Goal: Task Accomplishment & Management: Manage account settings

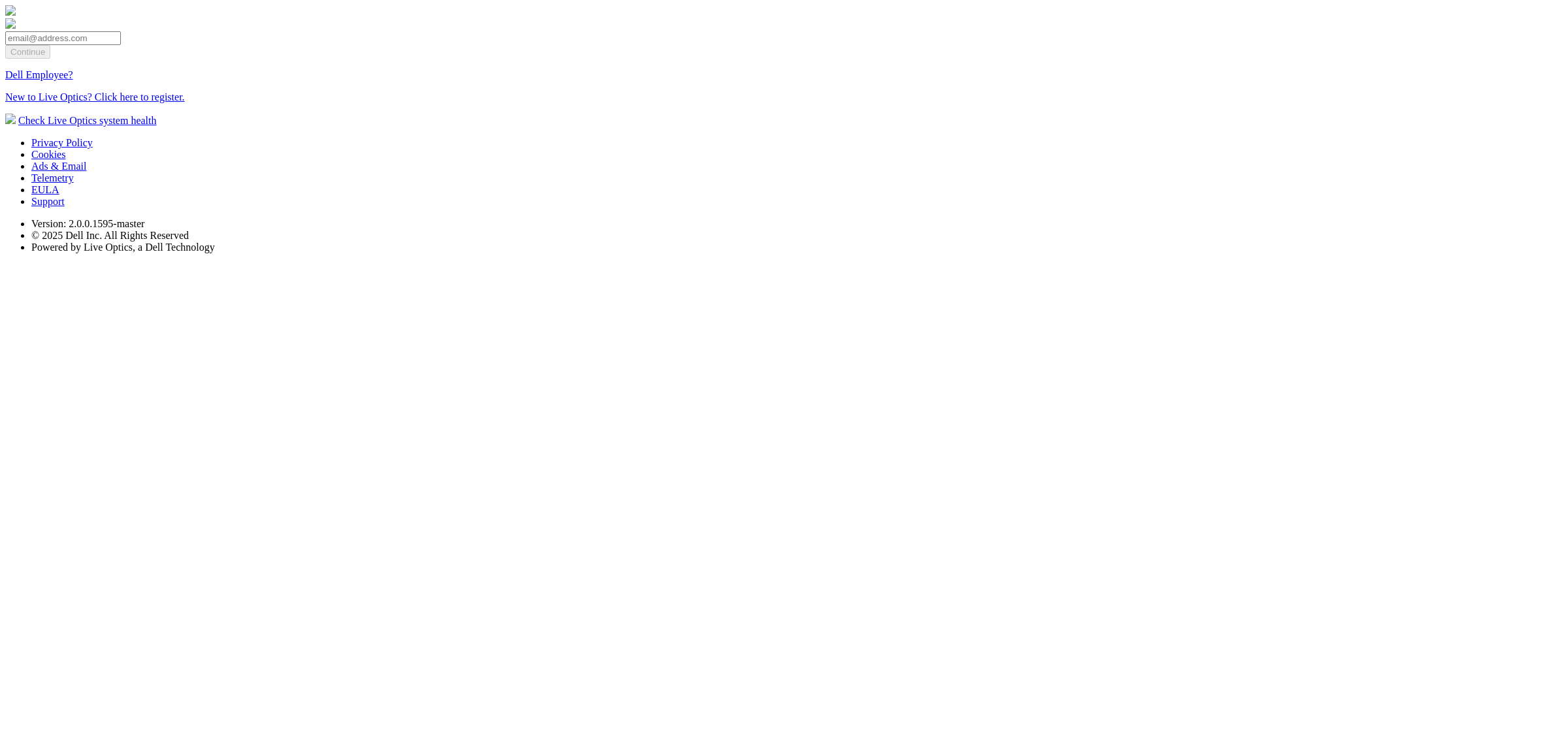
click at [121, 45] on input "email" at bounding box center [63, 38] width 116 height 14
paste input "[EMAIL_ADDRESS][DOMAIN_NAME]"
type input "[EMAIL_ADDRESS][DOMAIN_NAME]"
click at [50, 58] on input "Continue" at bounding box center [28, 52] width 45 height 14
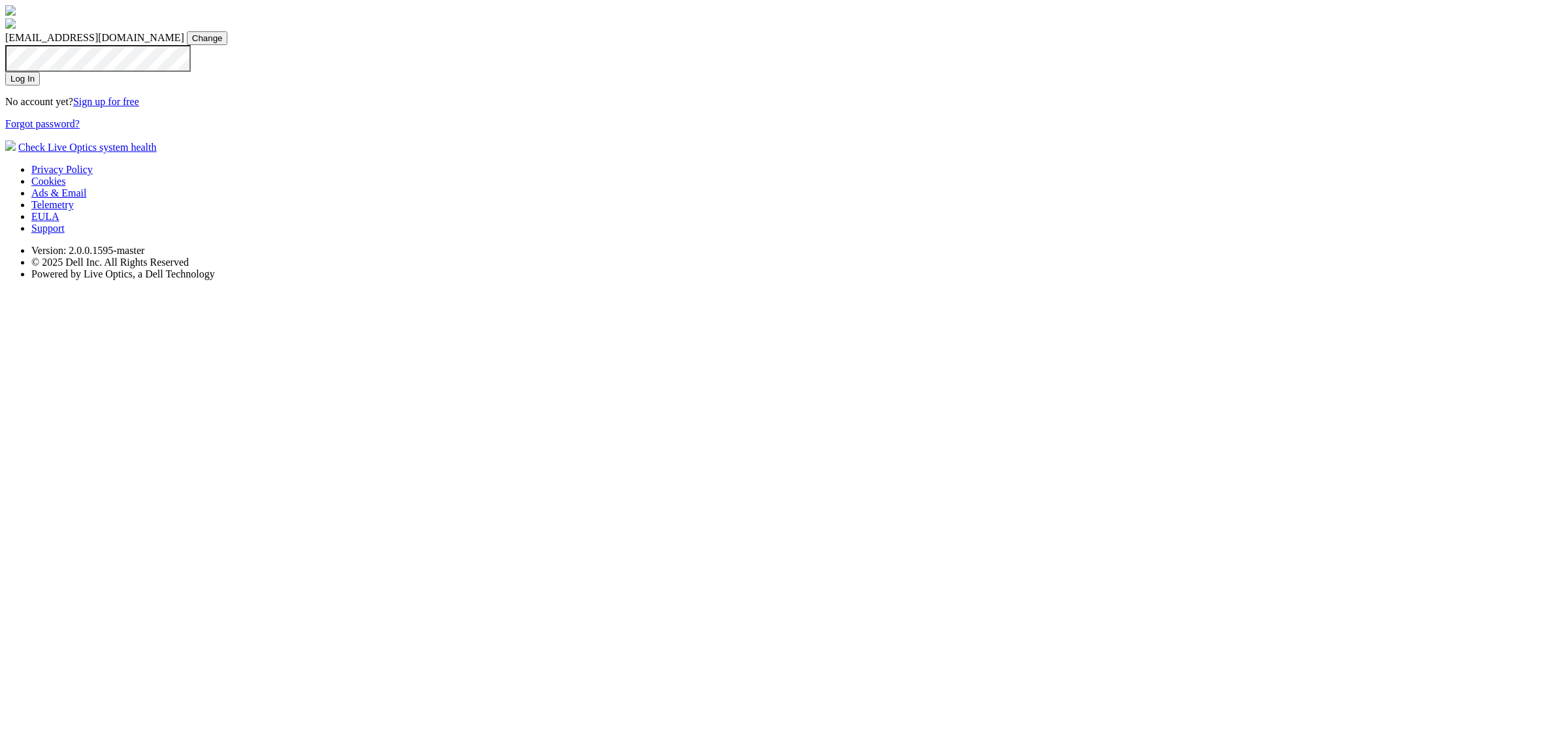
drag, startPoint x: 843, startPoint y: 279, endPoint x: 828, endPoint y: 288, distance: 17.5
click at [228, 45] on input "Change" at bounding box center [207, 38] width 41 height 14
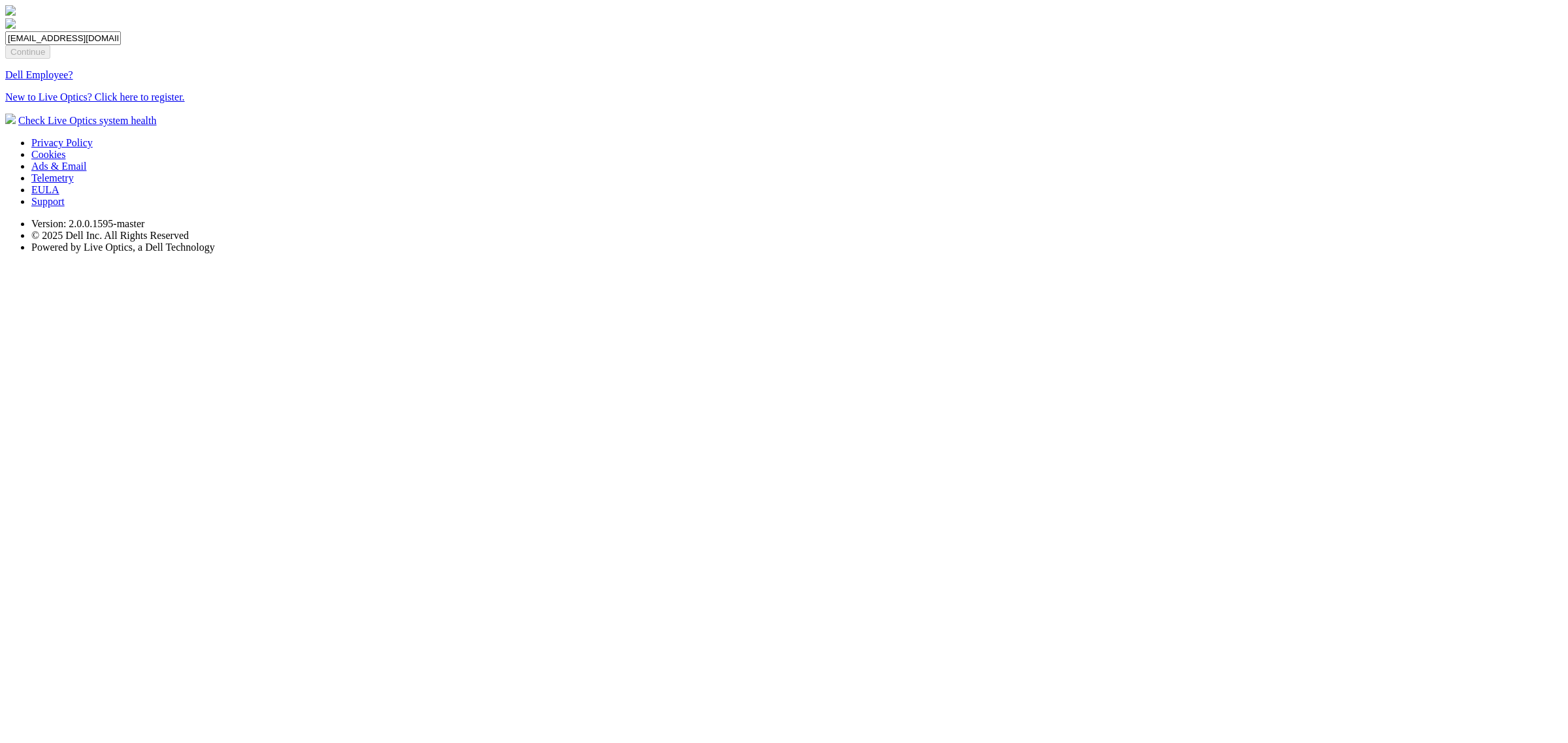
click at [802, 103] on form "dpackadmin@liveoptics.com Continue Dell Employee? New to Live Optics? Click her…" at bounding box center [784, 67] width 1558 height 72
drag, startPoint x: 853, startPoint y: 305, endPoint x: 686, endPoint y: 299, distance: 167.1
click at [686, 103] on div "dpackadmin@liveoptics.com Continue Dell Employee? New to Live Optics? Click her…" at bounding box center [784, 54] width 1558 height 98
click at [121, 45] on input "[EMAIL_ADDRESS][DOMAIN_NAME]" at bounding box center [63, 38] width 116 height 14
drag, startPoint x: 855, startPoint y: 301, endPoint x: 717, endPoint y: 307, distance: 138.1
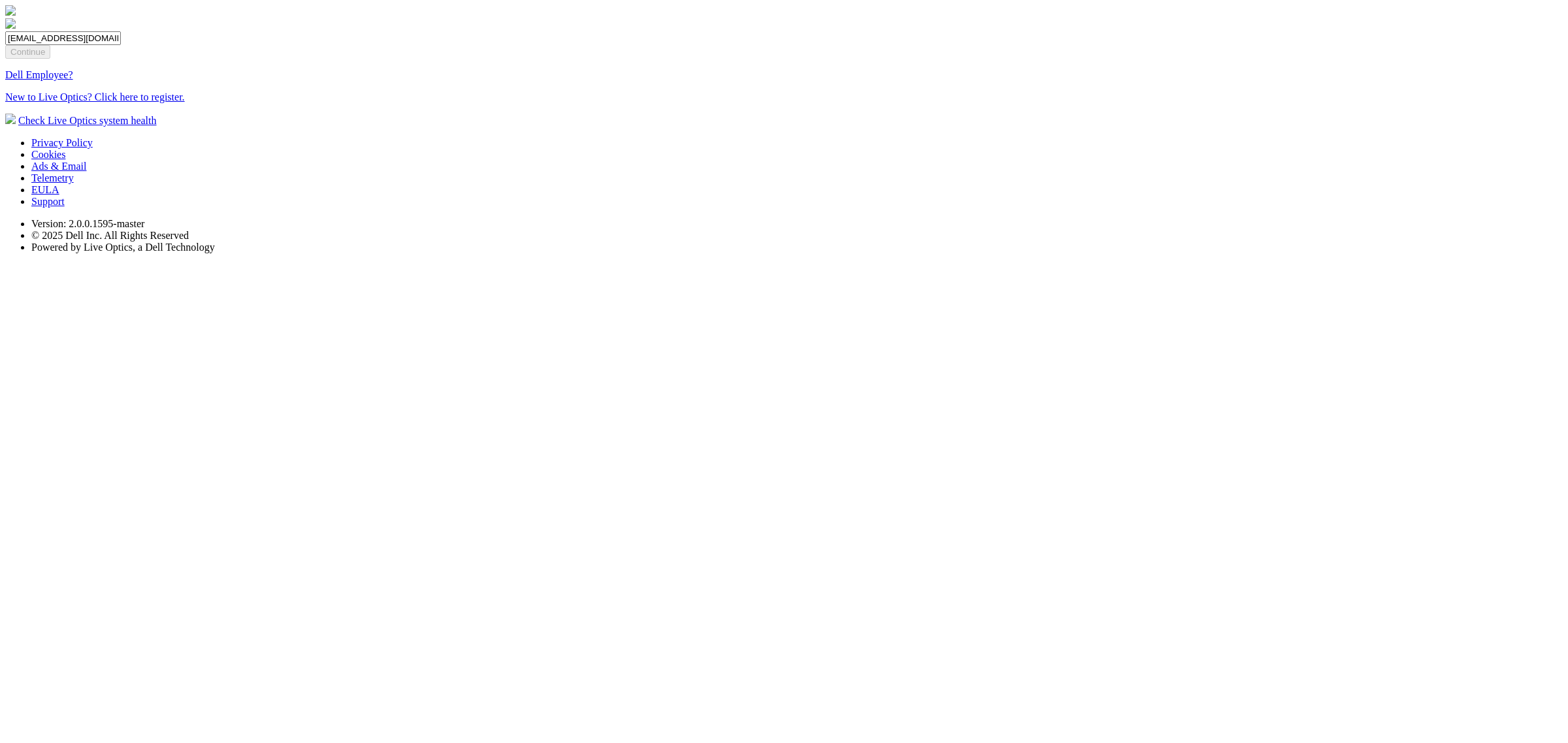
click at [121, 45] on input "[EMAIL_ADDRESS][DOMAIN_NAME]" at bounding box center [63, 38] width 116 height 14
click at [50, 58] on input "Continue" at bounding box center [28, 52] width 45 height 14
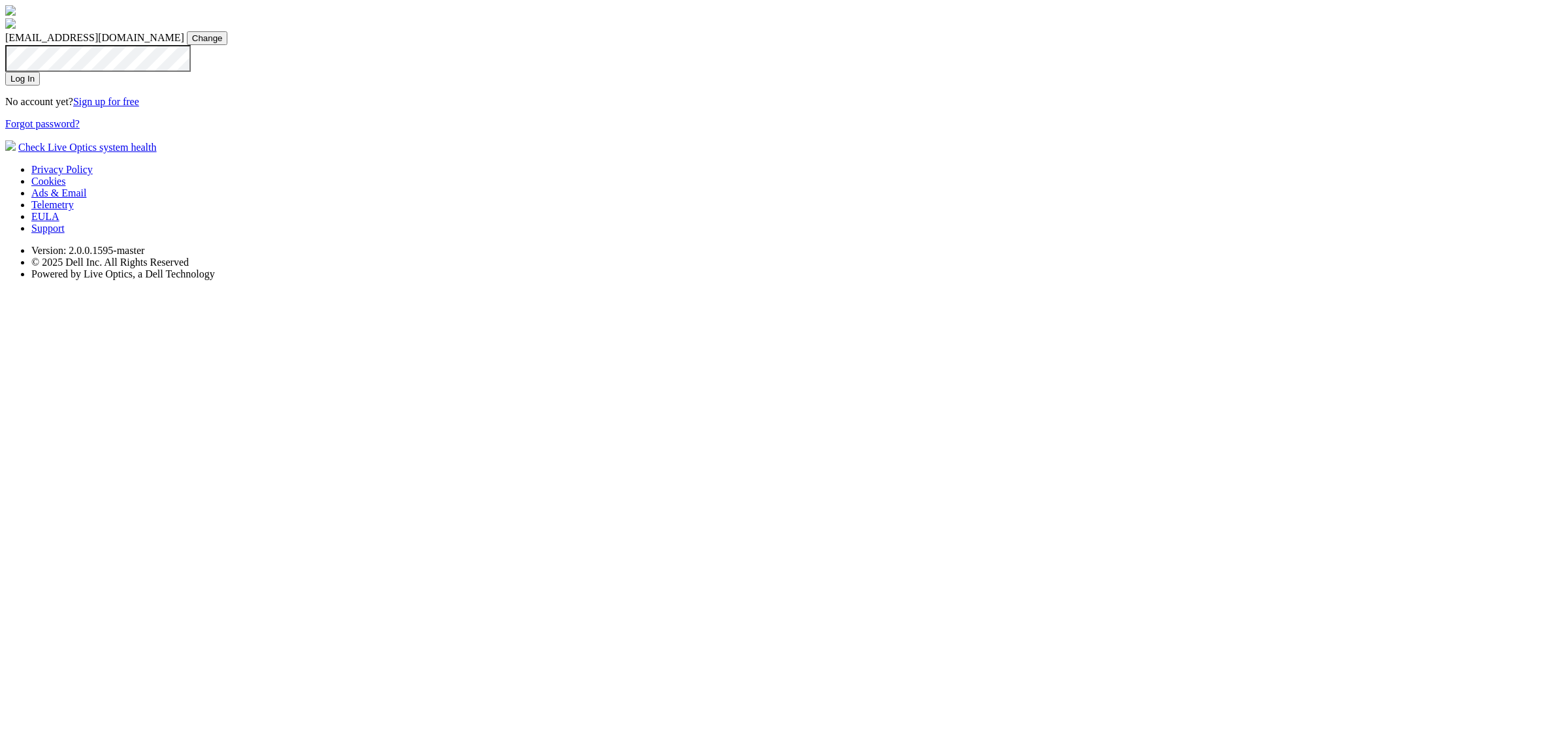
click at [40, 86] on input "Log In" at bounding box center [23, 79] width 35 height 14
click at [228, 45] on input "Change" at bounding box center [207, 38] width 41 height 14
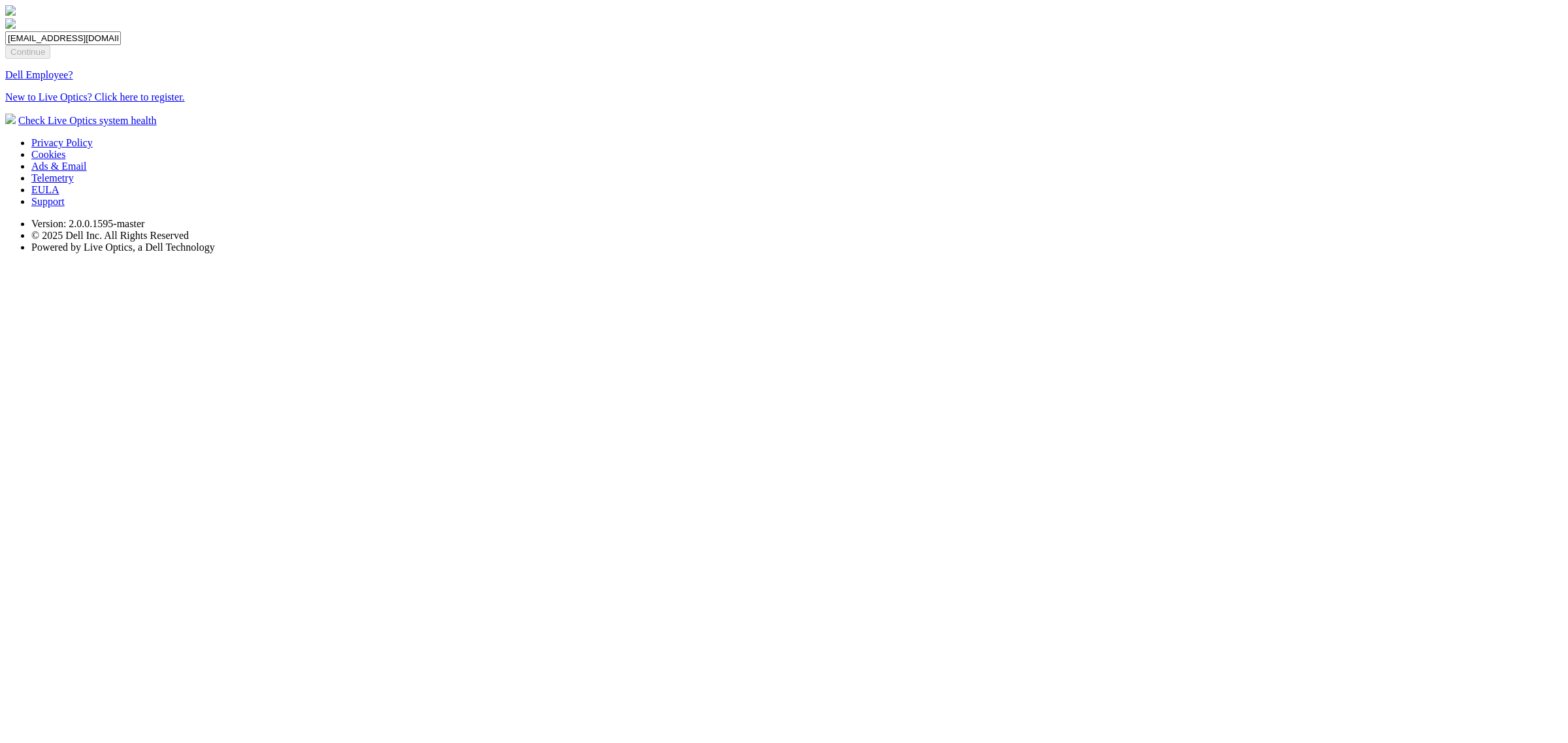
drag, startPoint x: 855, startPoint y: 305, endPoint x: 722, endPoint y: 306, distance: 133.0
click at [121, 45] on input "[EMAIL_ADDRESS][DOMAIN_NAME]" at bounding box center [63, 38] width 116 height 14
paste input "email"
click at [720, 103] on form "dpackadmin Continue Dell Employee? New to Live Optics? Click here to register." at bounding box center [784, 67] width 1558 height 72
click at [121, 45] on input "dpackadmin" at bounding box center [63, 38] width 116 height 14
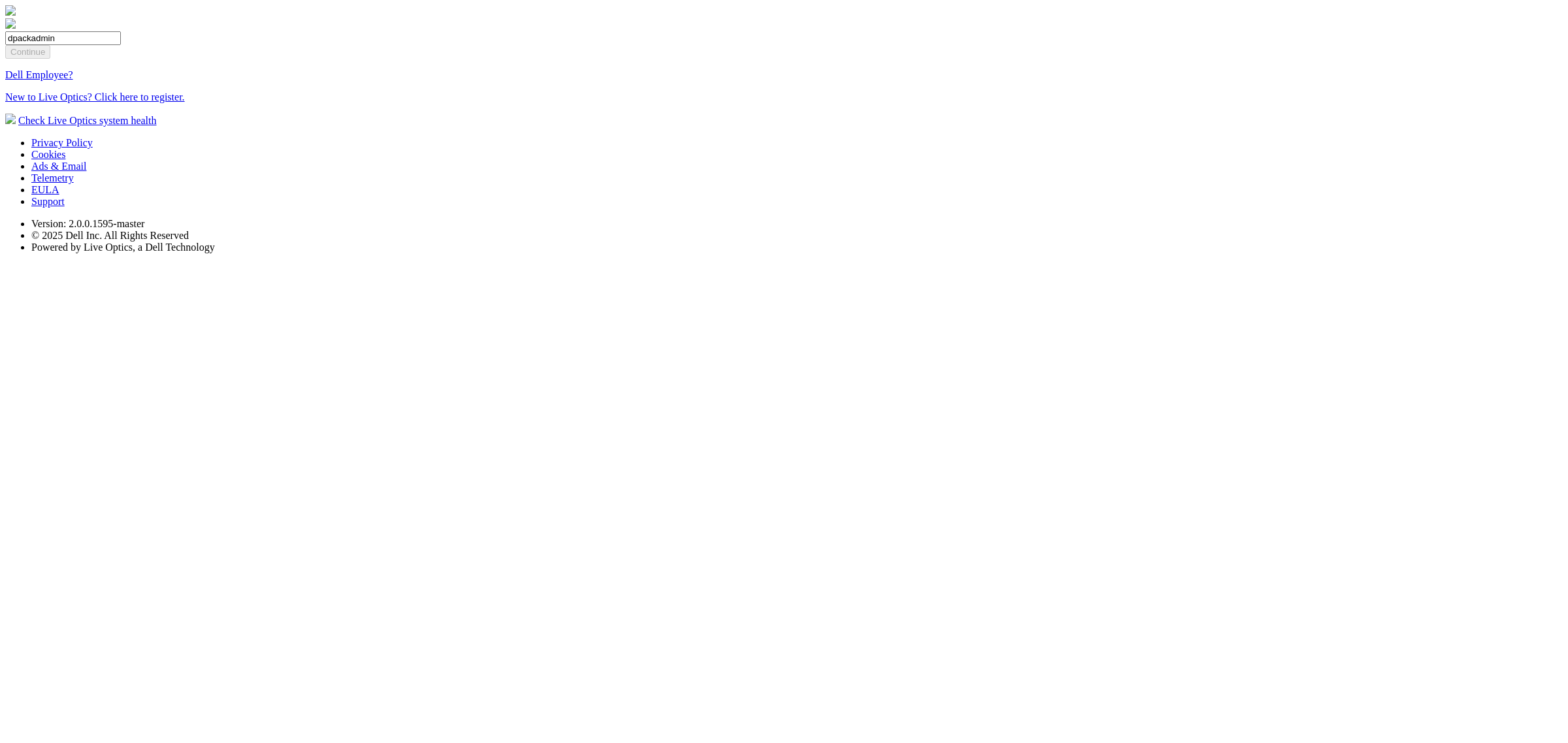
type input "[EMAIL_ADDRESS][DOMAIN_NAME]"
click at [50, 58] on input "Continue" at bounding box center [28, 52] width 45 height 14
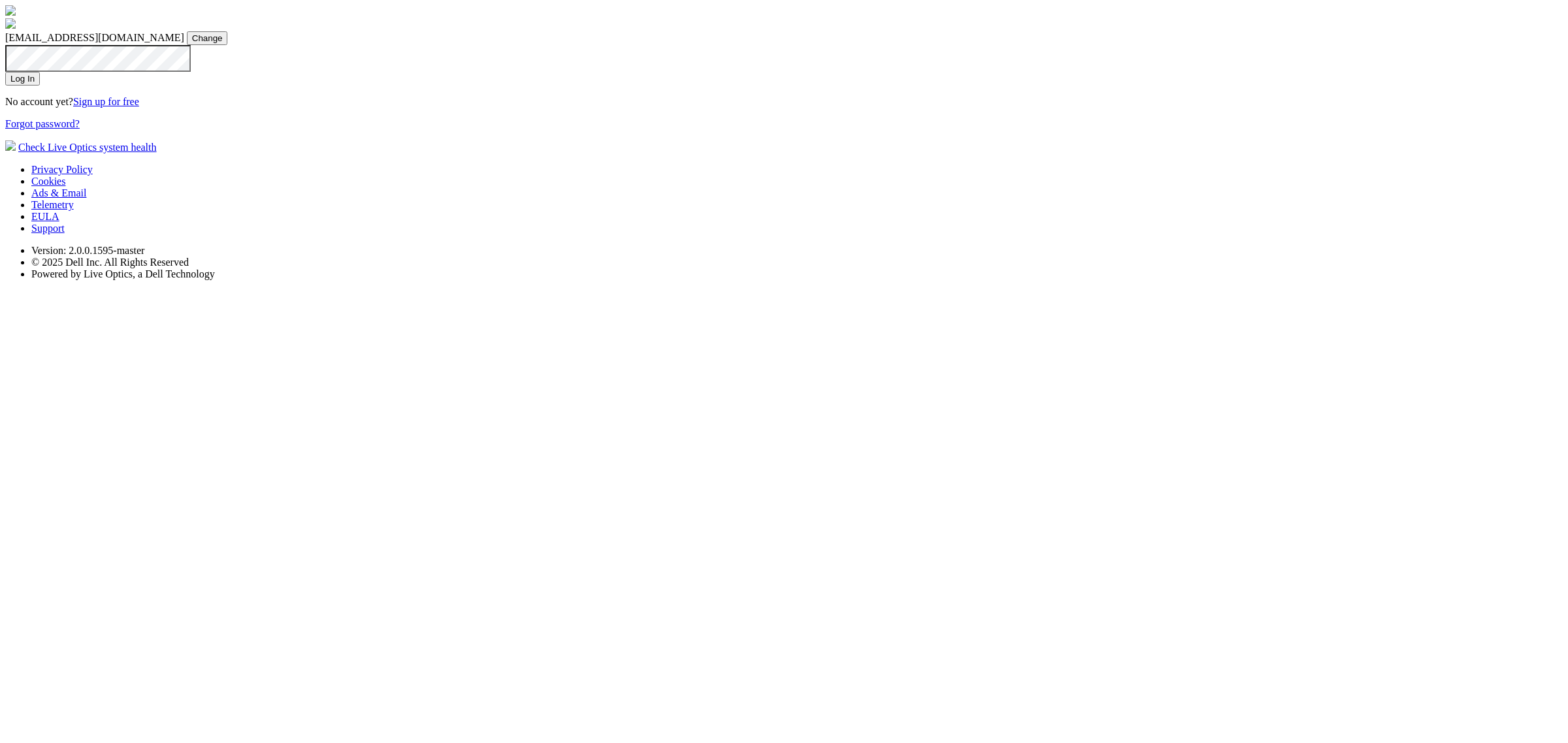
click at [40, 86] on input "Log In" at bounding box center [23, 79] width 35 height 14
click at [788, 86] on section "dpackadmin@liveoptics.com dpackadmin@liveoptics.com Change Log In No account ye…" at bounding box center [784, 79] width 1558 height 148
